Goal: Task Accomplishment & Management: Manage account settings

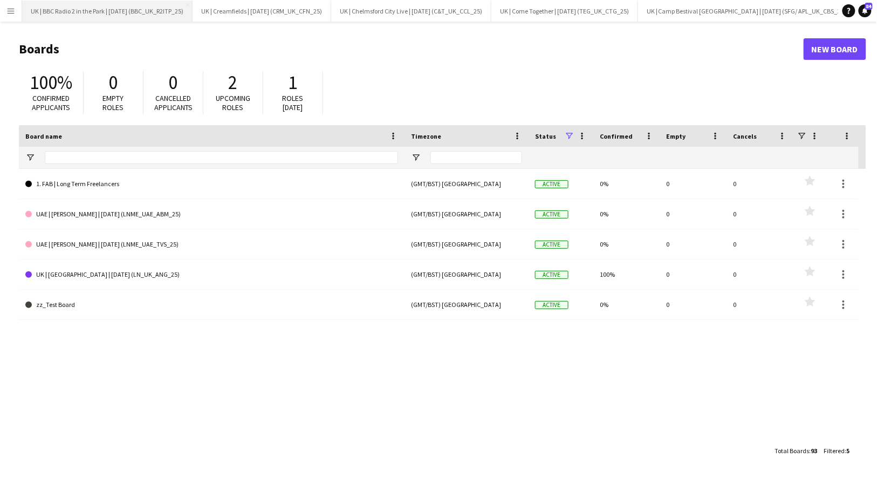
click at [147, 16] on button "UK | BBC Radio 2 in the Park | [DATE] (BBC_UK_R2ITP_25) Close" at bounding box center [107, 11] width 170 height 21
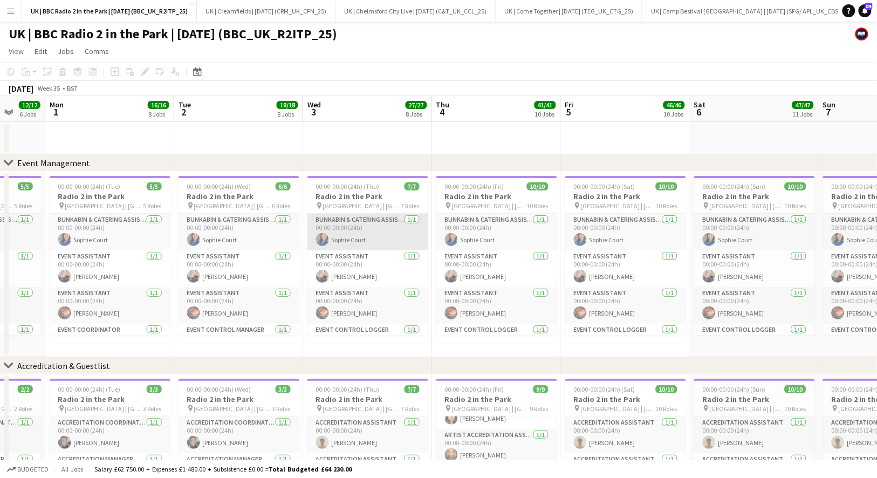
click at [362, 237] on app-card-role "Bunkabin & Catering Assistant 1/1 00:00-00:00 (24h) Sophie Court" at bounding box center [367, 232] width 121 height 37
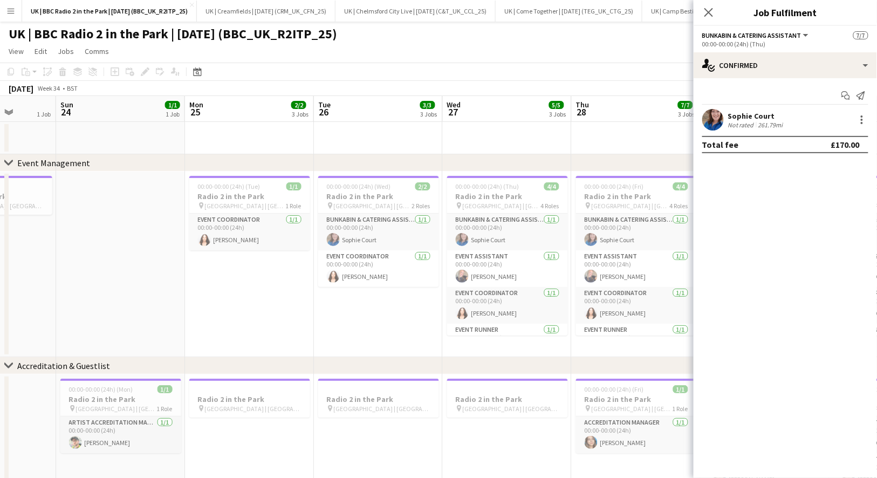
scroll to position [0, 326]
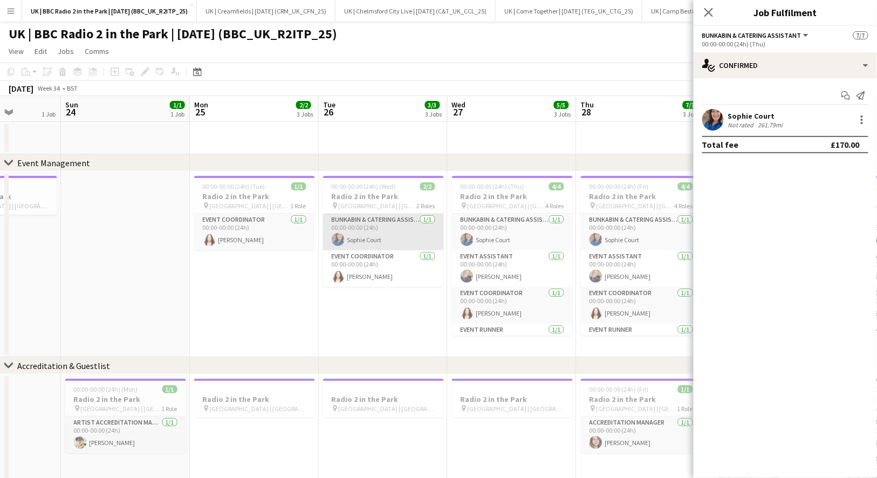
click at [362, 241] on app-card-role "Bunkabin & Catering Assistant 1/1 00:00-00:00 (24h) Sophie Court" at bounding box center [383, 232] width 121 height 37
click at [865, 122] on div at bounding box center [862, 119] width 13 height 13
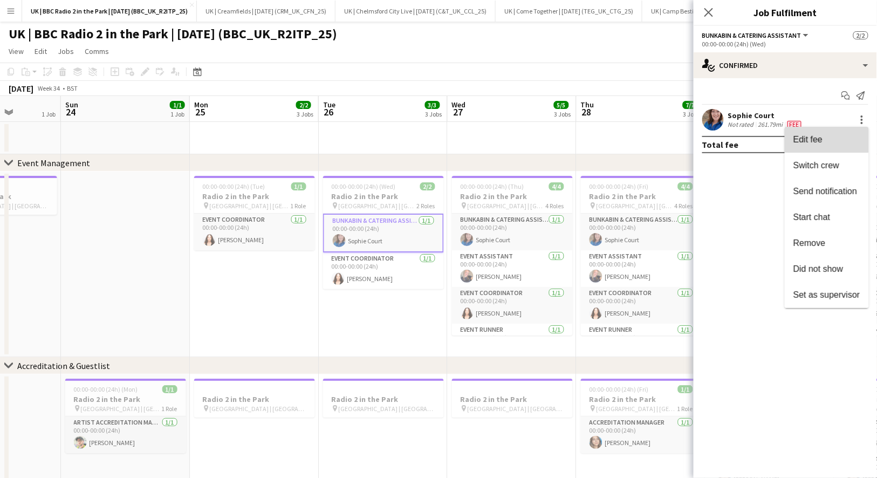
click at [833, 137] on span "Edit fee" at bounding box center [827, 139] width 67 height 10
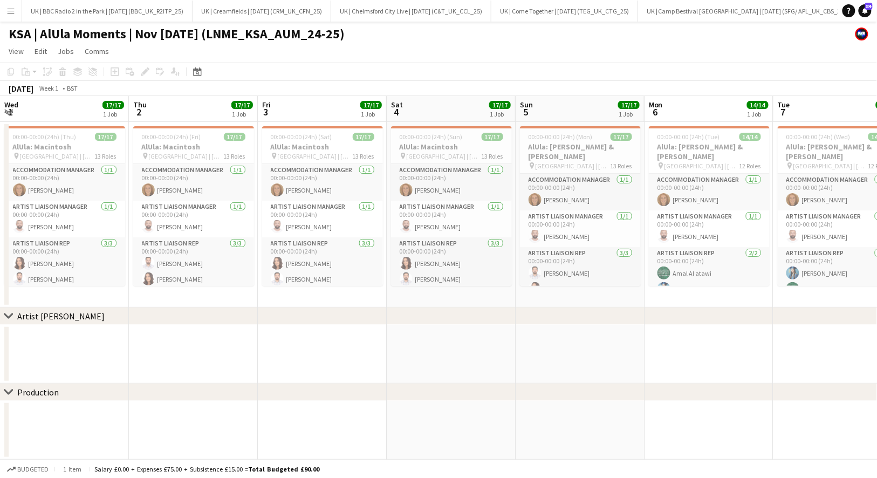
scroll to position [0, 446]
